Goal: Find specific page/section: Find specific page/section

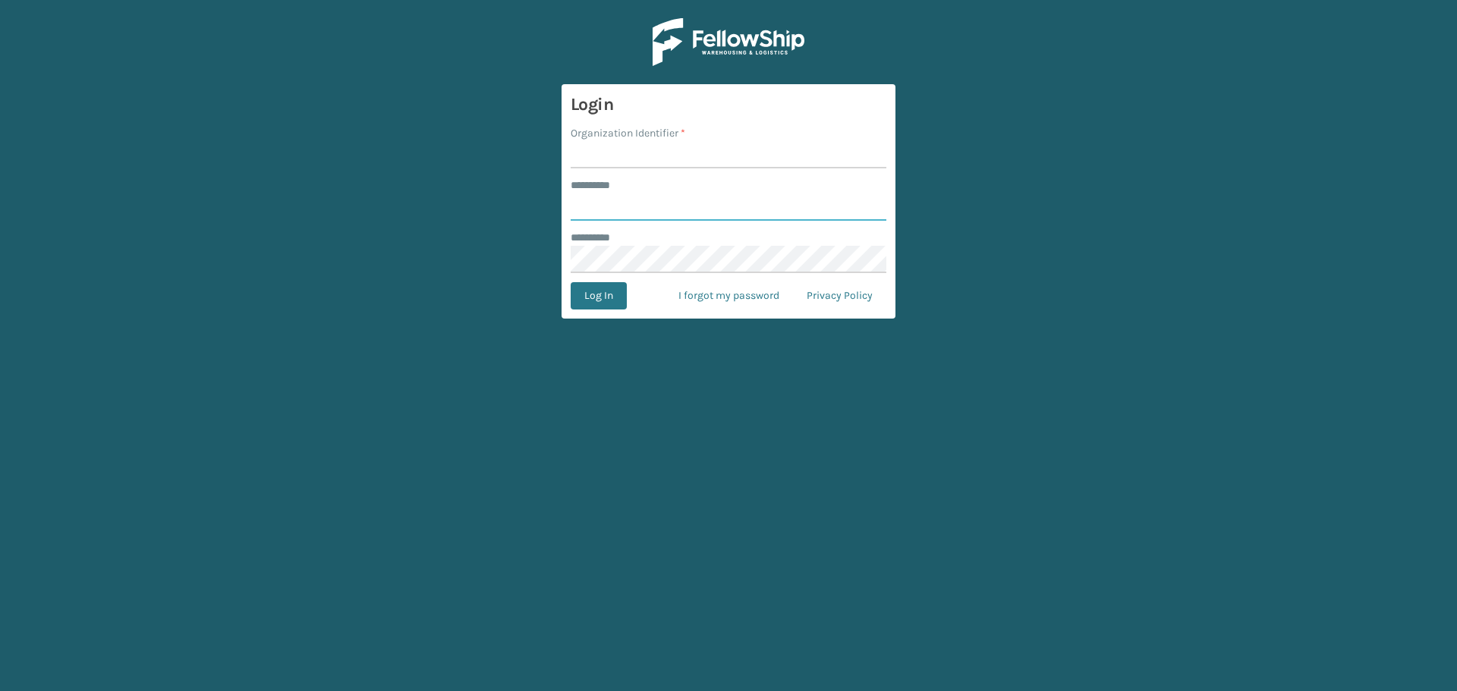
type input "********"
click at [621, 147] on input "Organization Identifier *" at bounding box center [729, 154] width 316 height 27
type input "[GEOGRAPHIC_DATA]"
click at [608, 294] on button "Log In" at bounding box center [599, 295] width 56 height 27
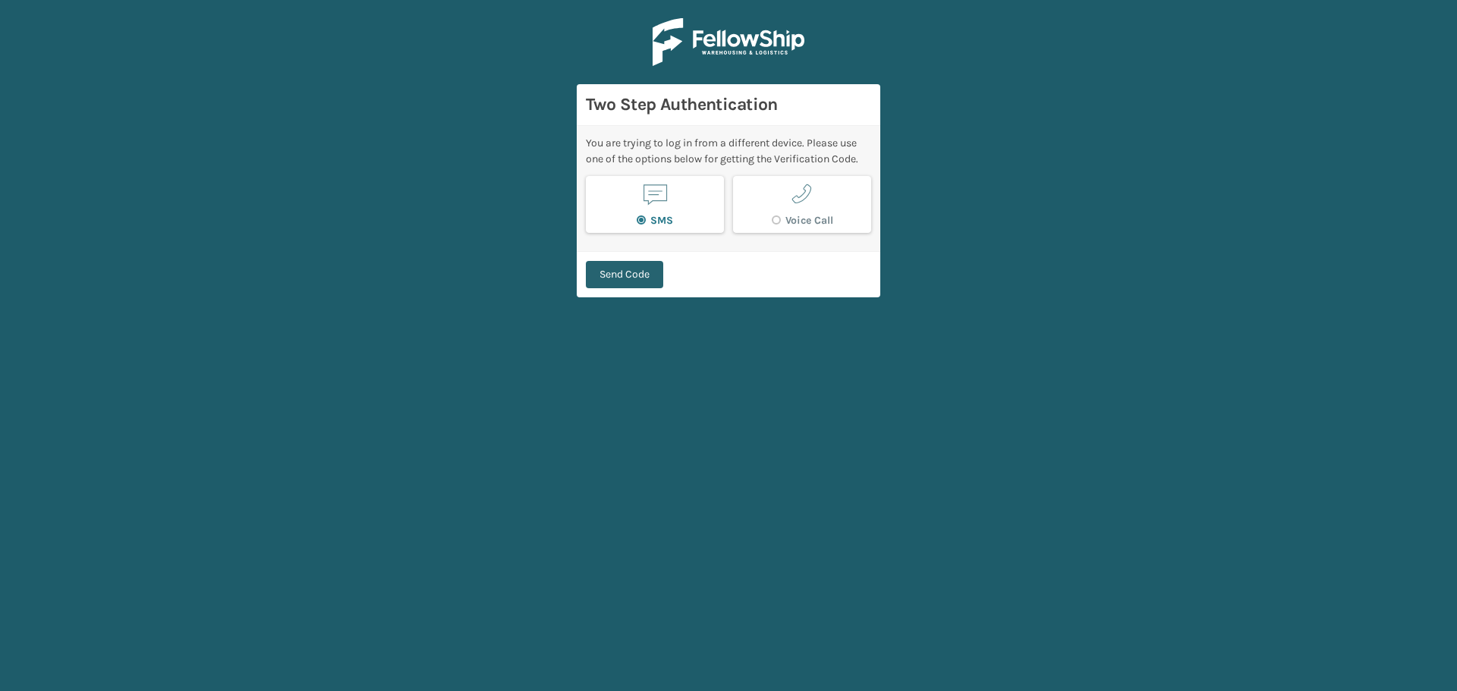
click at [627, 267] on button "Send Code" at bounding box center [624, 274] width 77 height 27
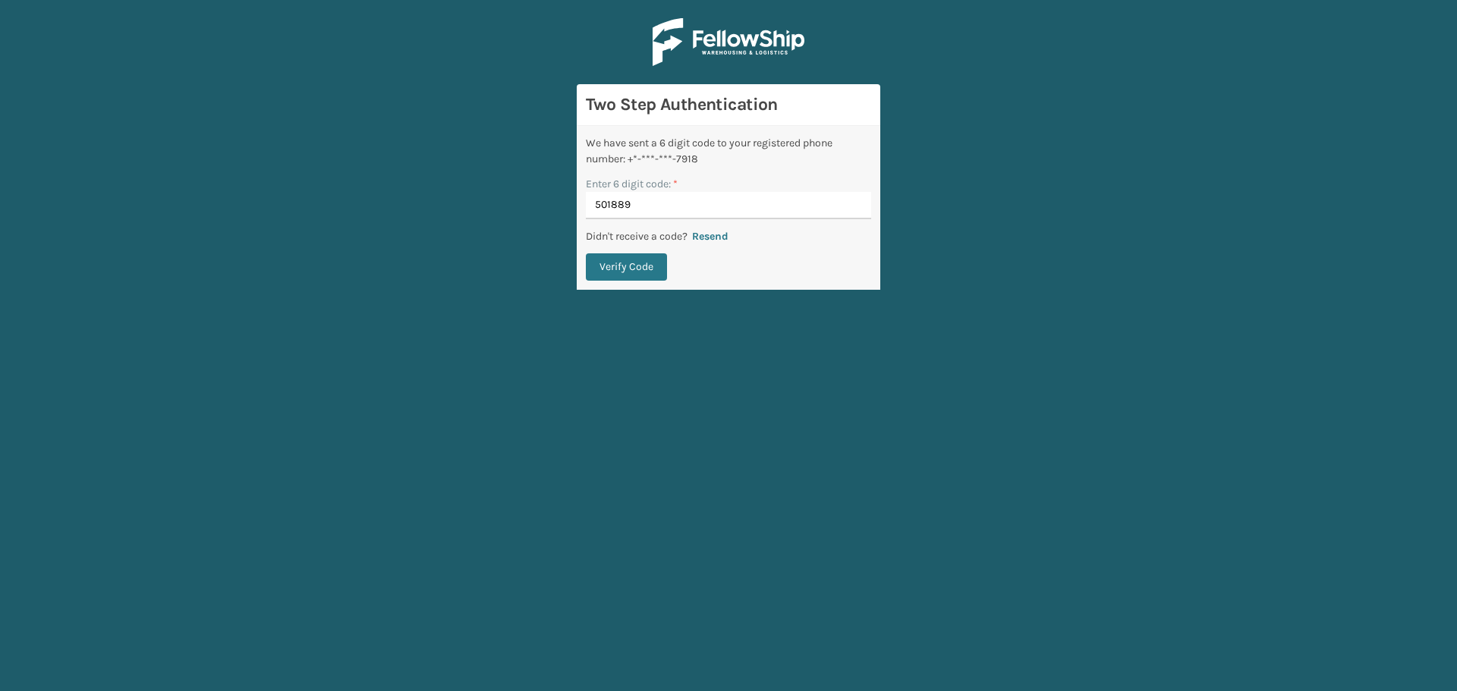
type input "501889"
click at [627, 267] on button "Verify Code" at bounding box center [626, 266] width 81 height 27
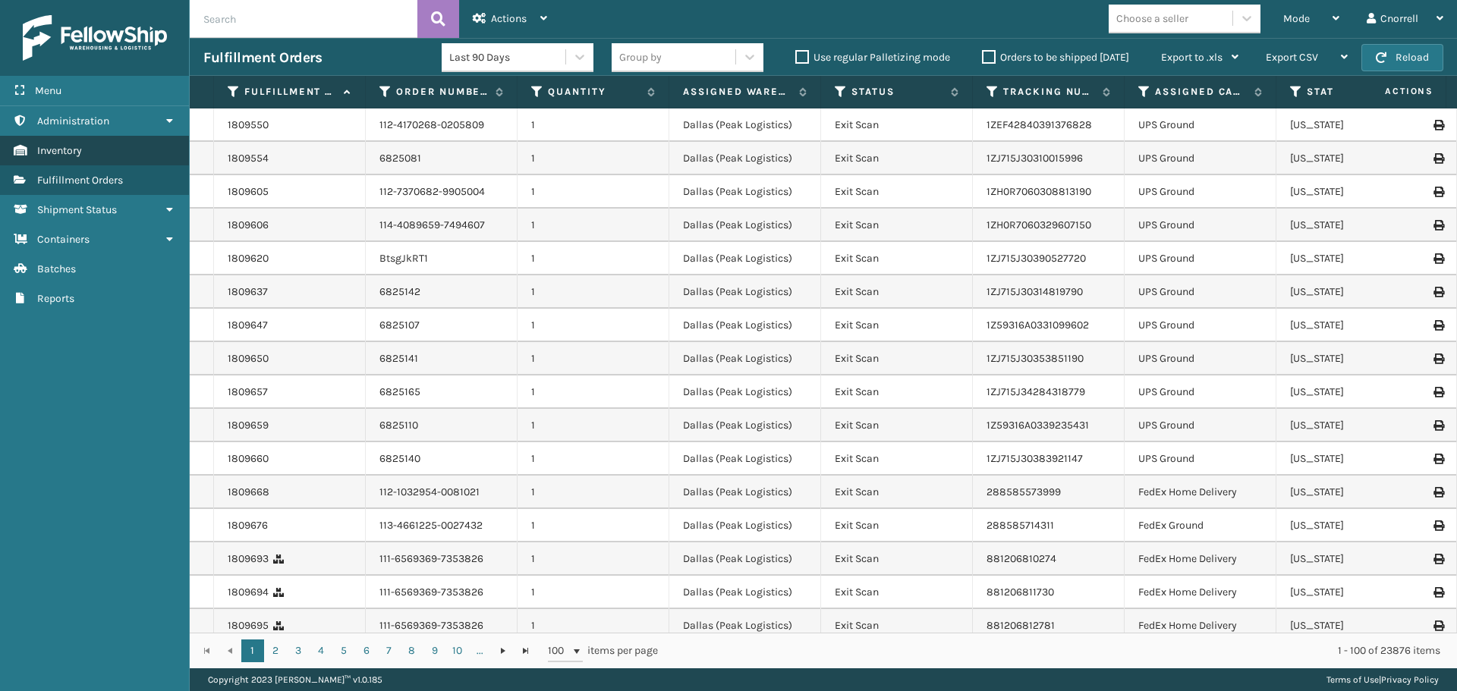
click at [78, 146] on span "Inventory" at bounding box center [59, 150] width 45 height 13
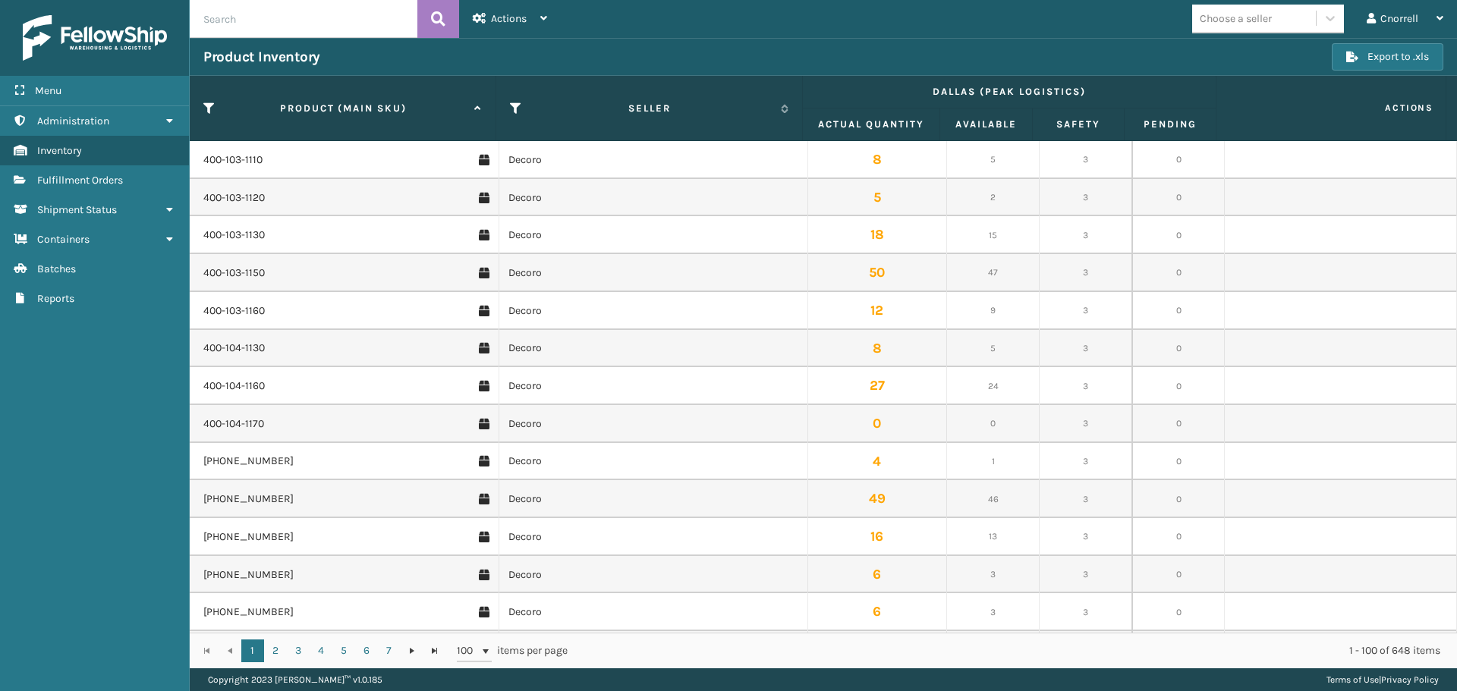
click at [321, 27] on input "text" at bounding box center [304, 19] width 228 height 38
paste input "MIL-PPSNGRY-1"
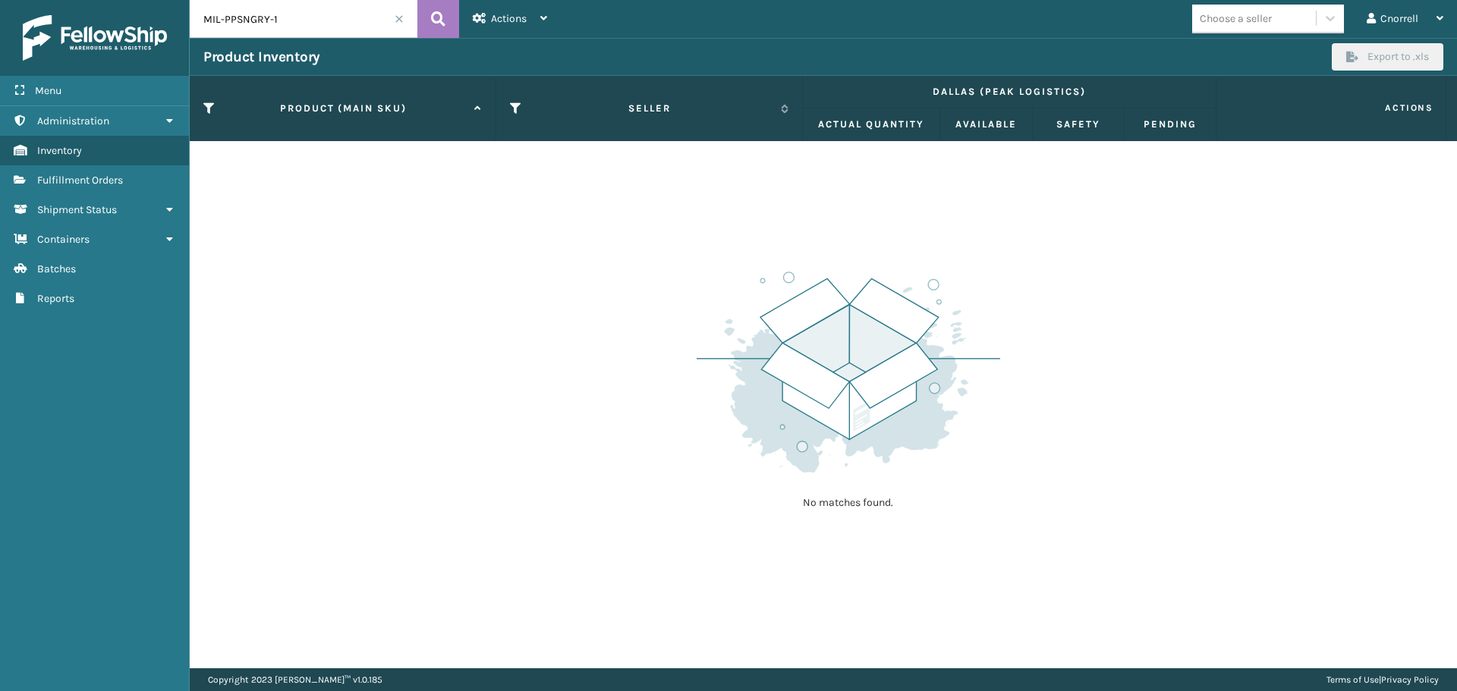
click at [322, 27] on input "MIL-PPSNGRY-1" at bounding box center [304, 19] width 228 height 38
type input "MIL-PPSNGRY"
